Goal: Complete application form

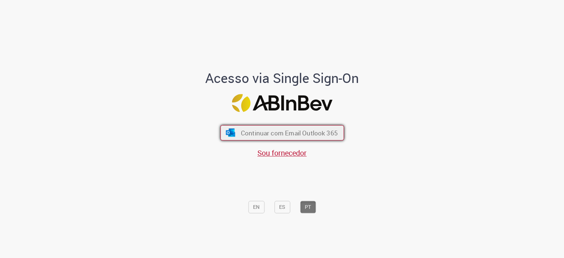
click at [295, 132] on span "Continuar com Email Outlook 365" at bounding box center [288, 132] width 97 height 8
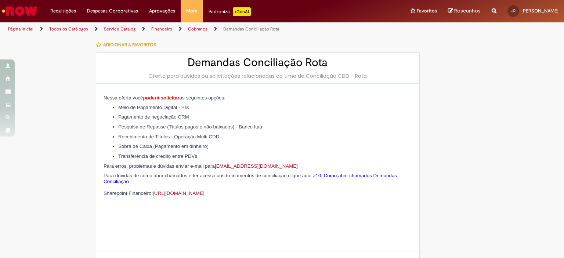
type input "**********"
